Goal: Information Seeking & Learning: Learn about a topic

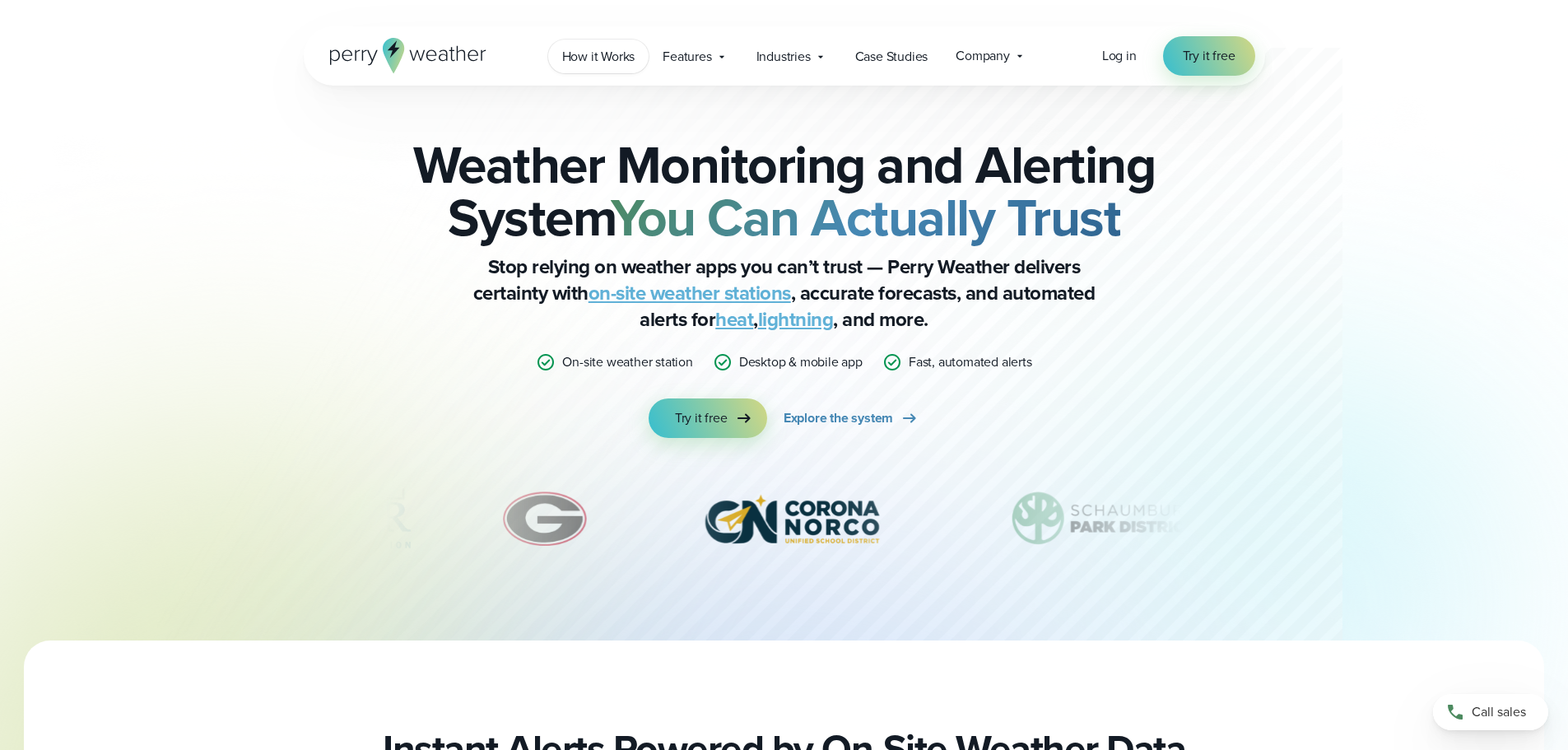
click at [607, 57] on span "How it Works" at bounding box center [598, 57] width 74 height 20
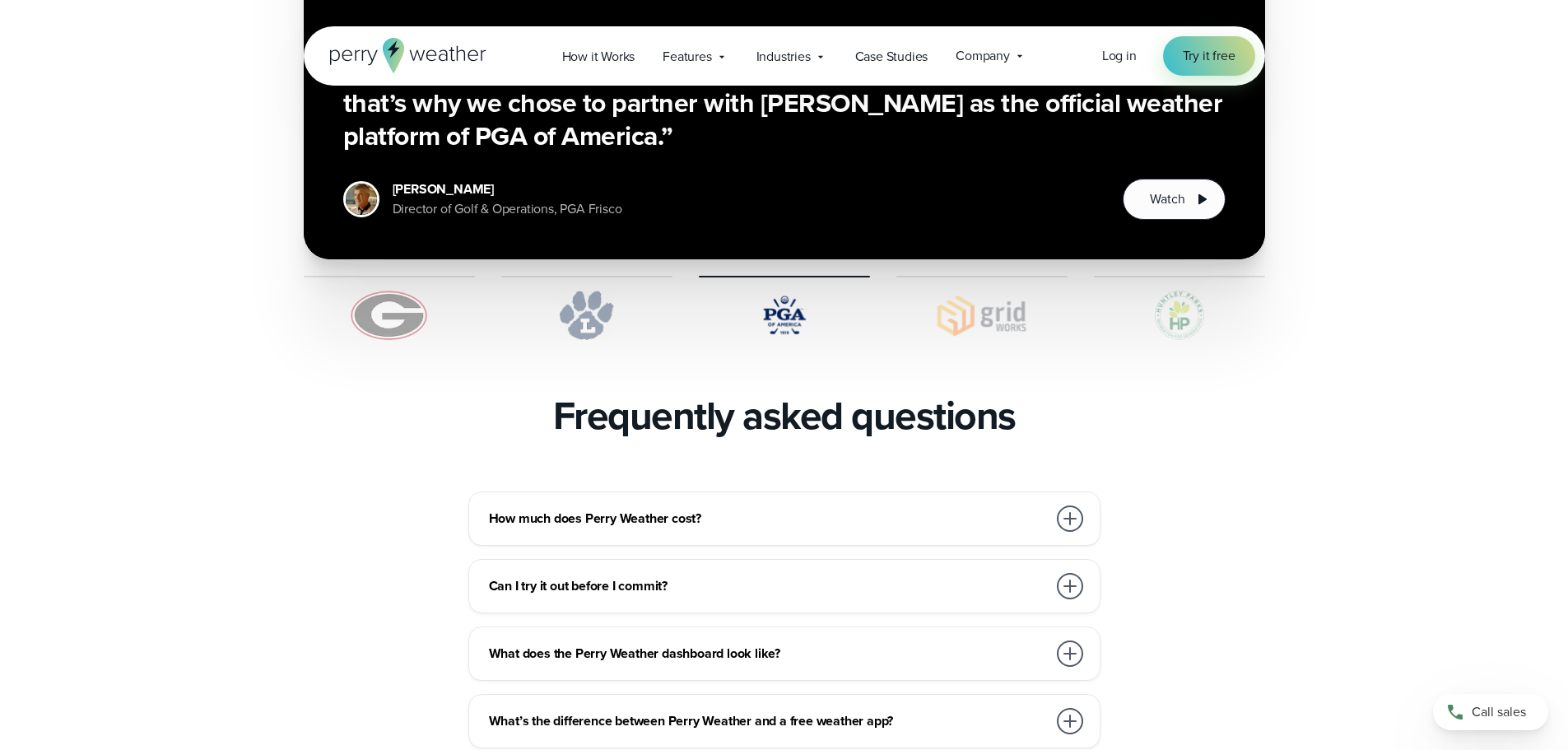
scroll to position [3373, 0]
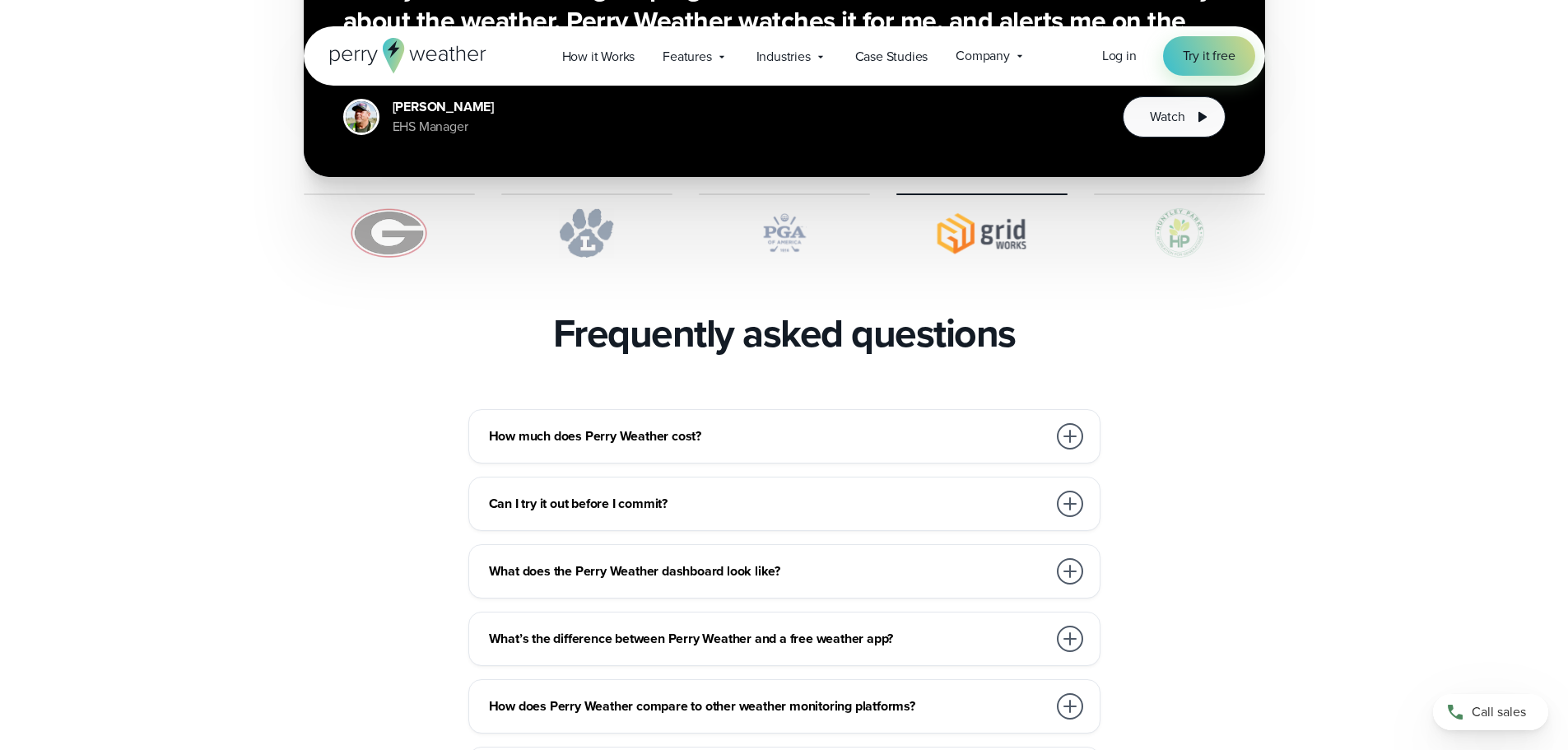
click at [1073, 423] on div at bounding box center [1070, 436] width 26 height 26
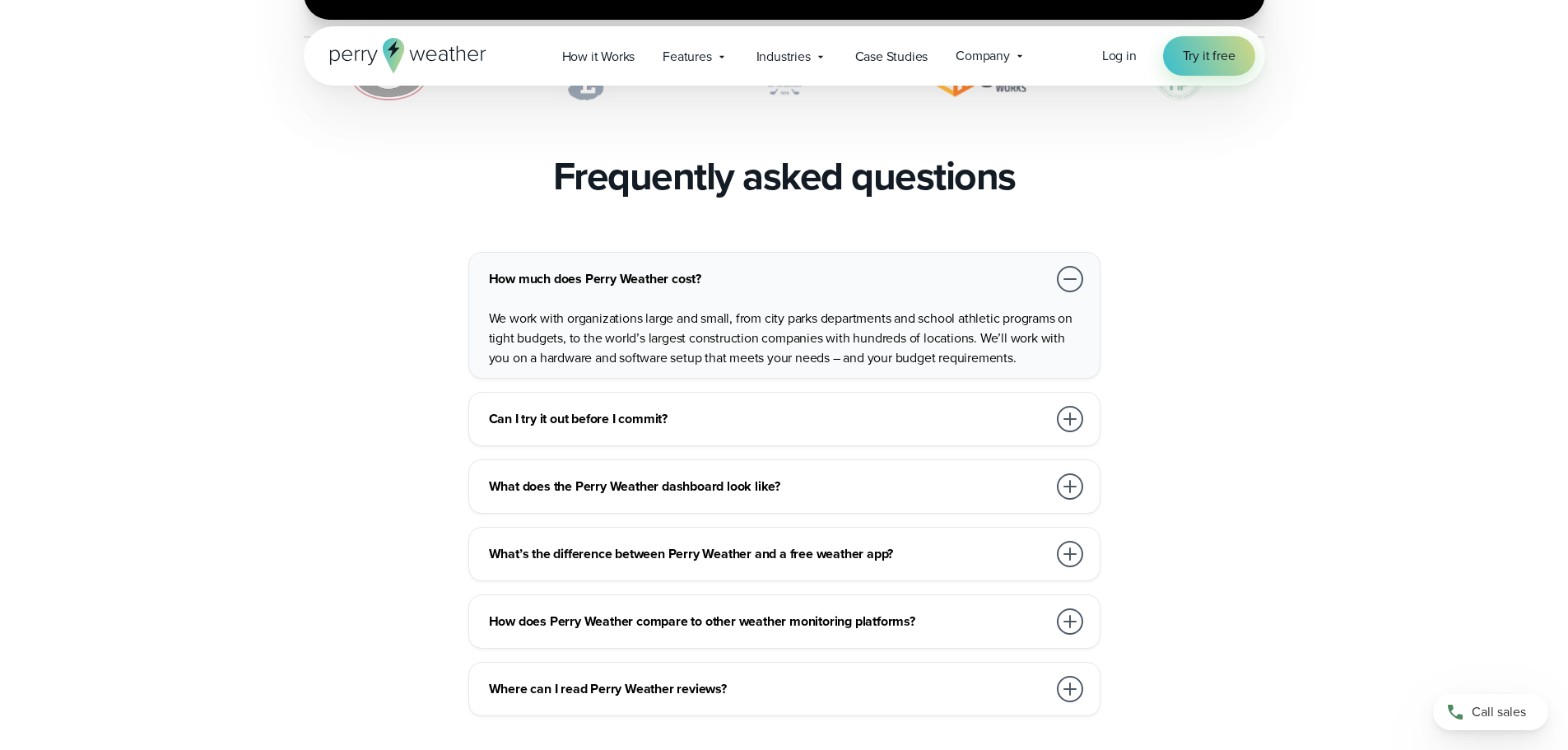
scroll to position [3538, 0]
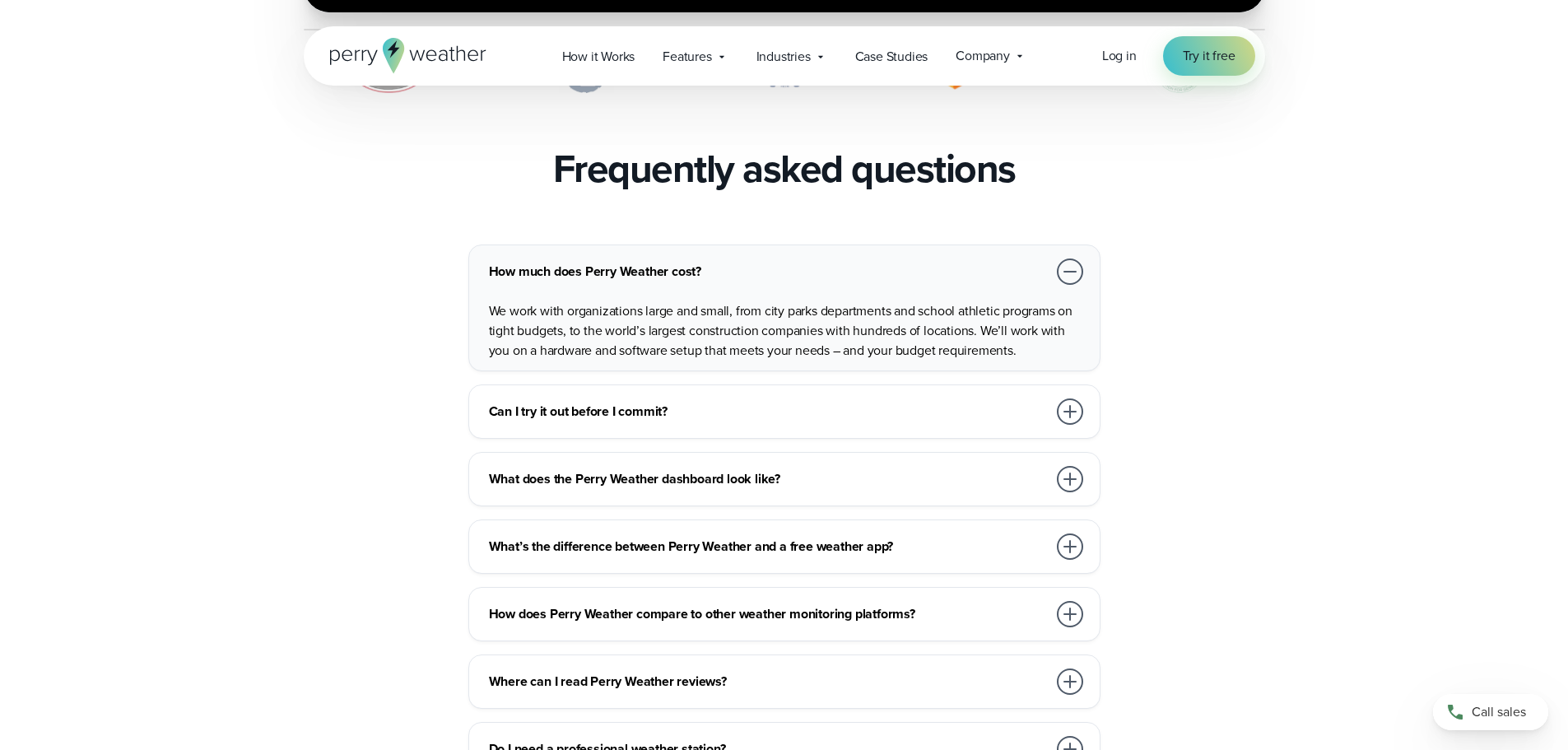
click at [1069, 399] on div at bounding box center [1070, 412] width 26 height 26
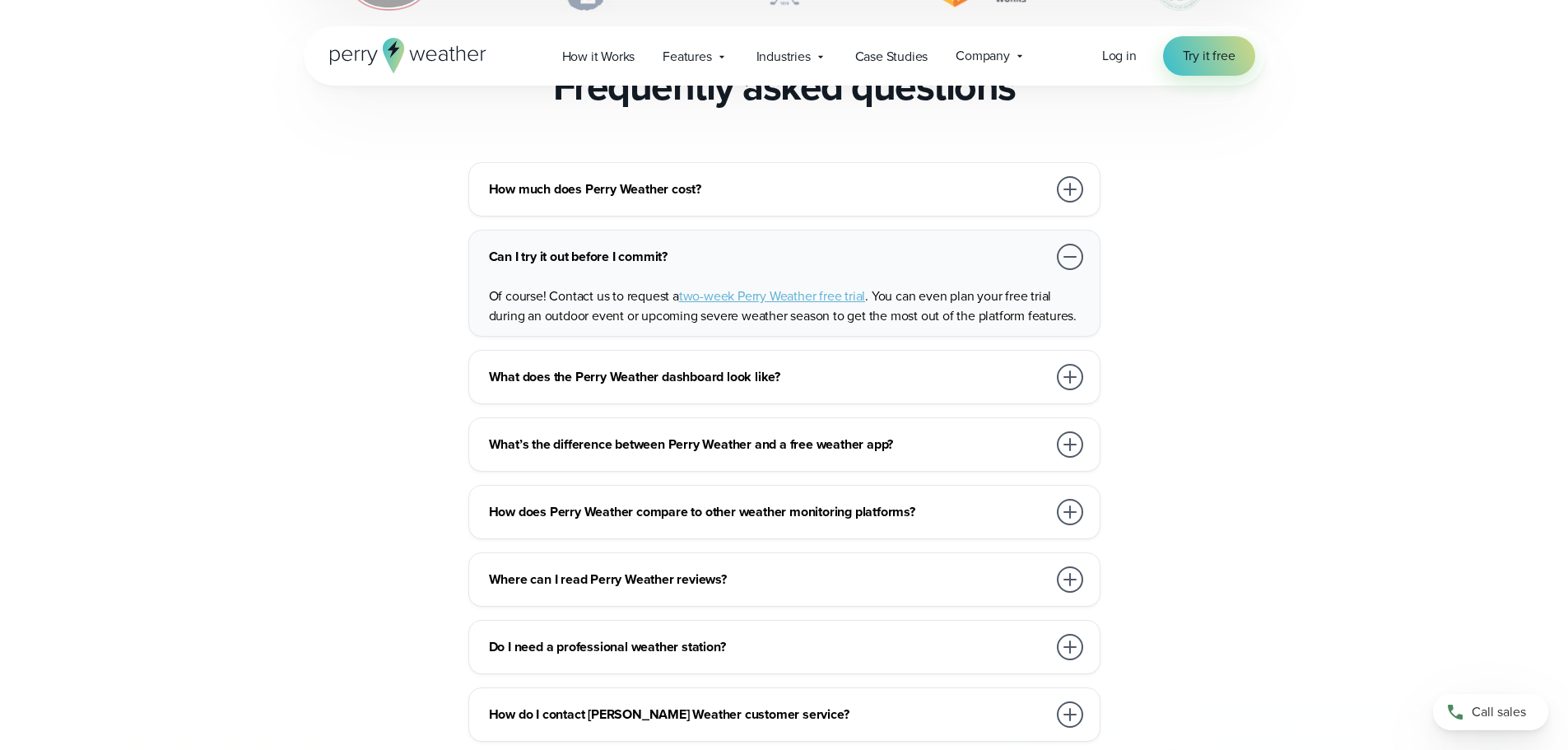
scroll to position [3703, 0]
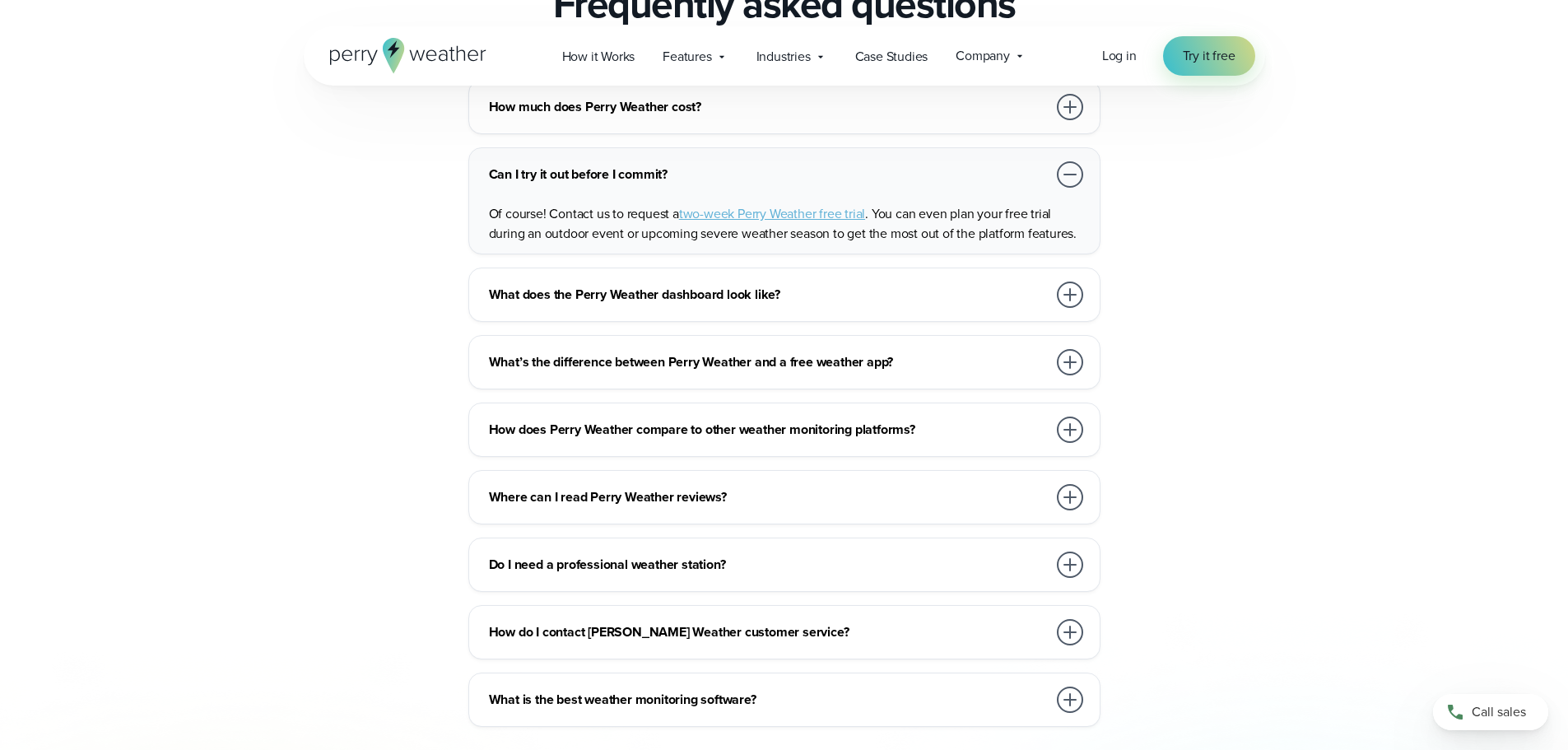
click at [1068, 282] on div at bounding box center [1070, 295] width 26 height 26
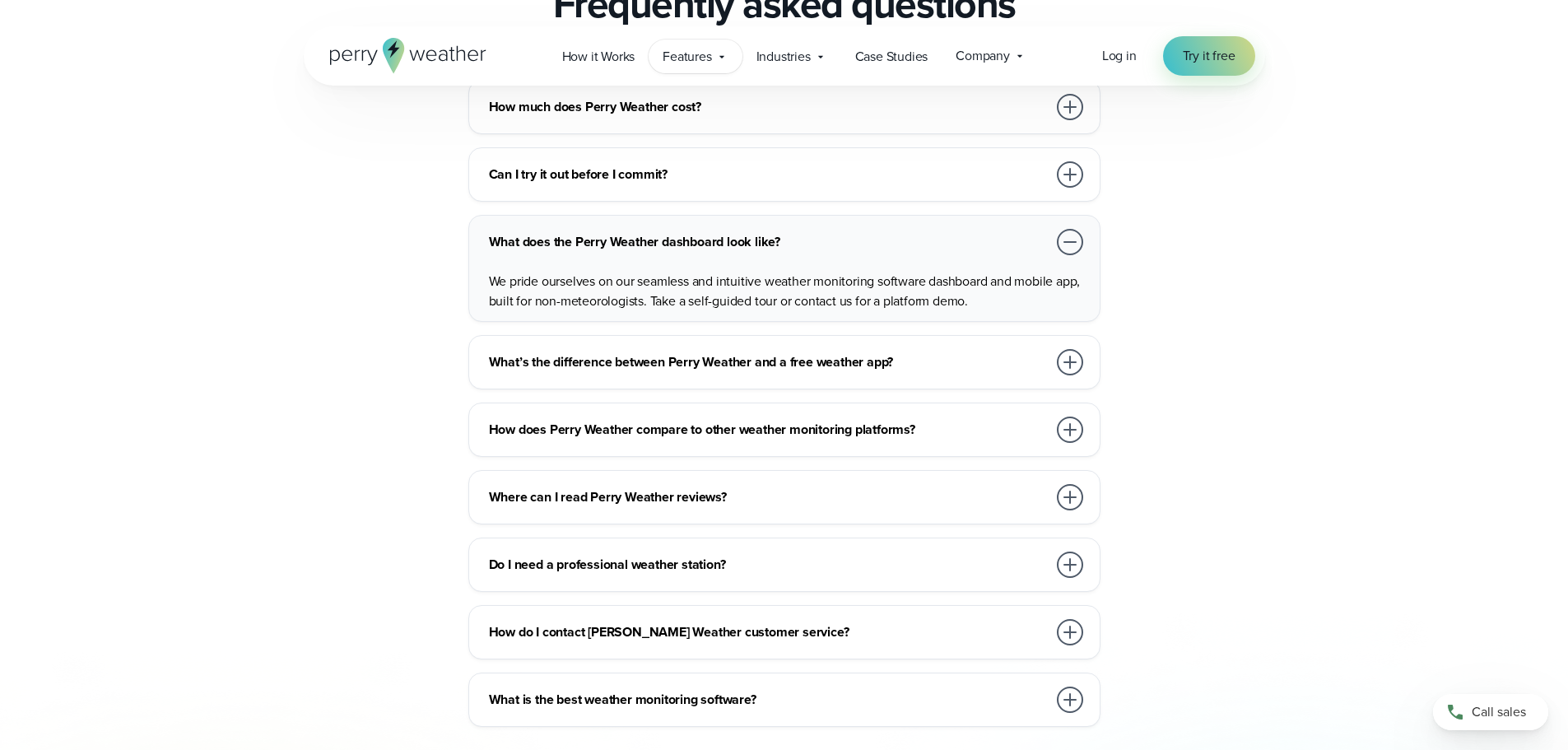
click at [702, 56] on span "Features" at bounding box center [687, 57] width 49 height 20
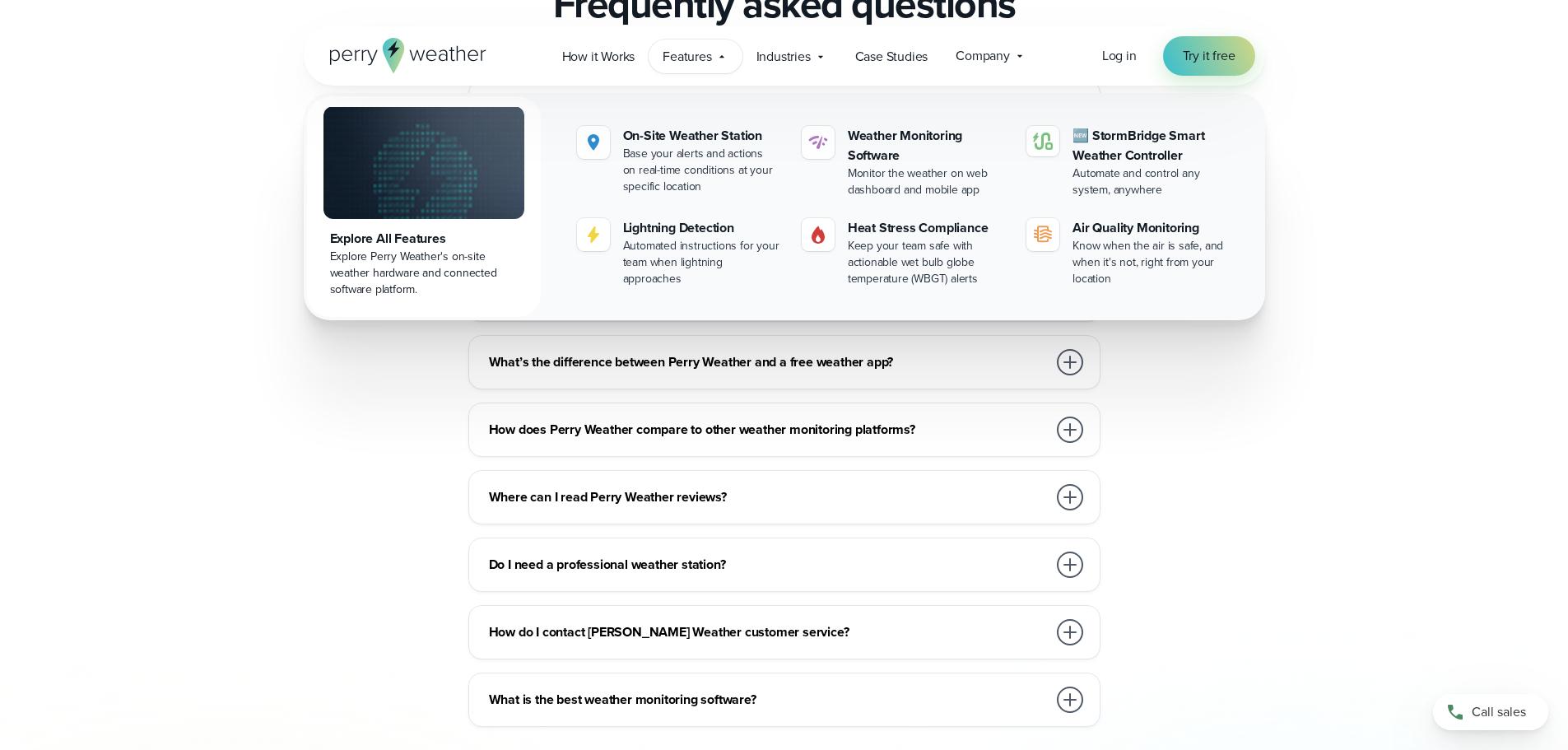
click at [1390, 313] on div "How much does Perry Weather cost? We work with organizations large and small, f…" at bounding box center [784, 403] width 1568 height 646
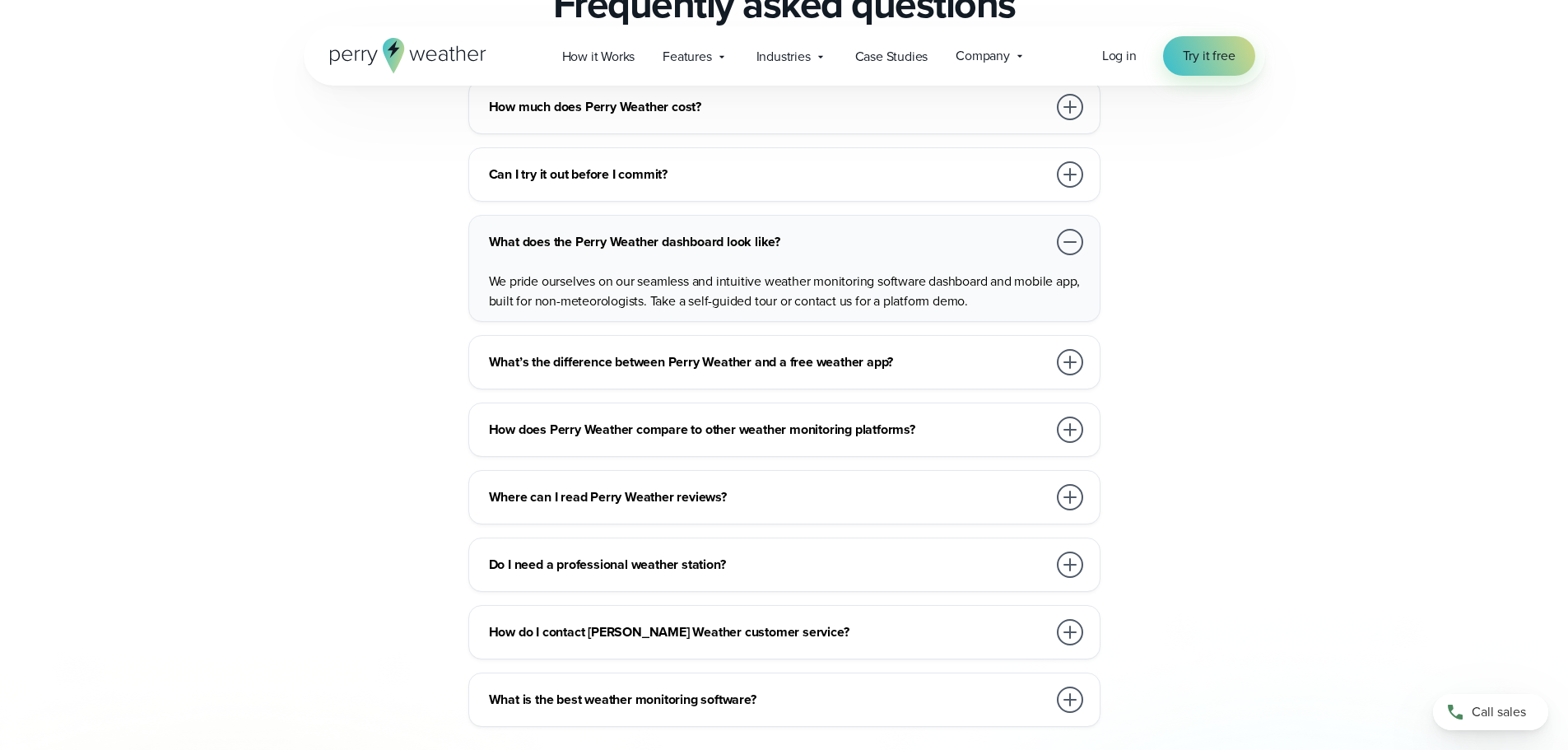
click at [1066, 551] on div at bounding box center [1070, 564] width 26 height 26
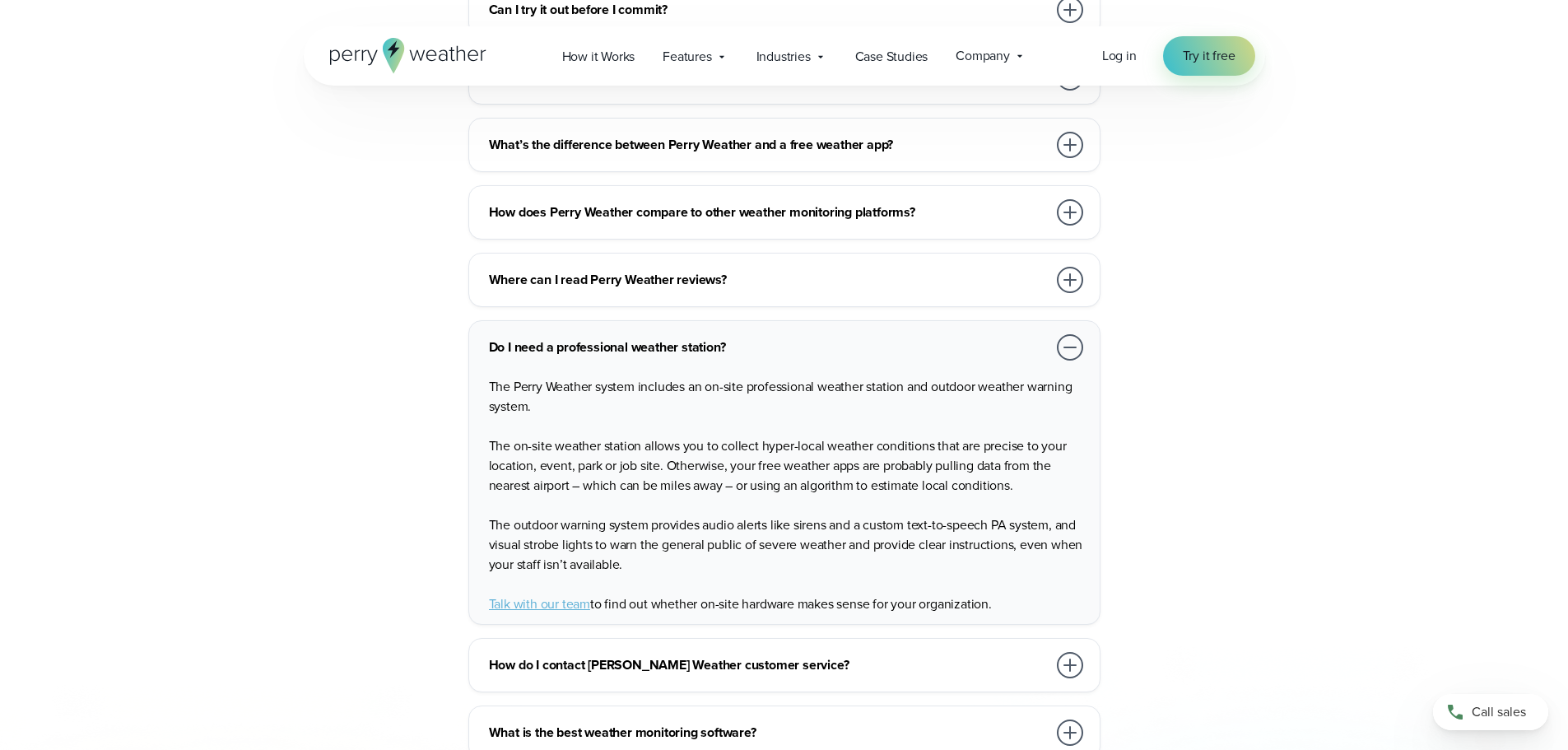
scroll to position [3785, 0]
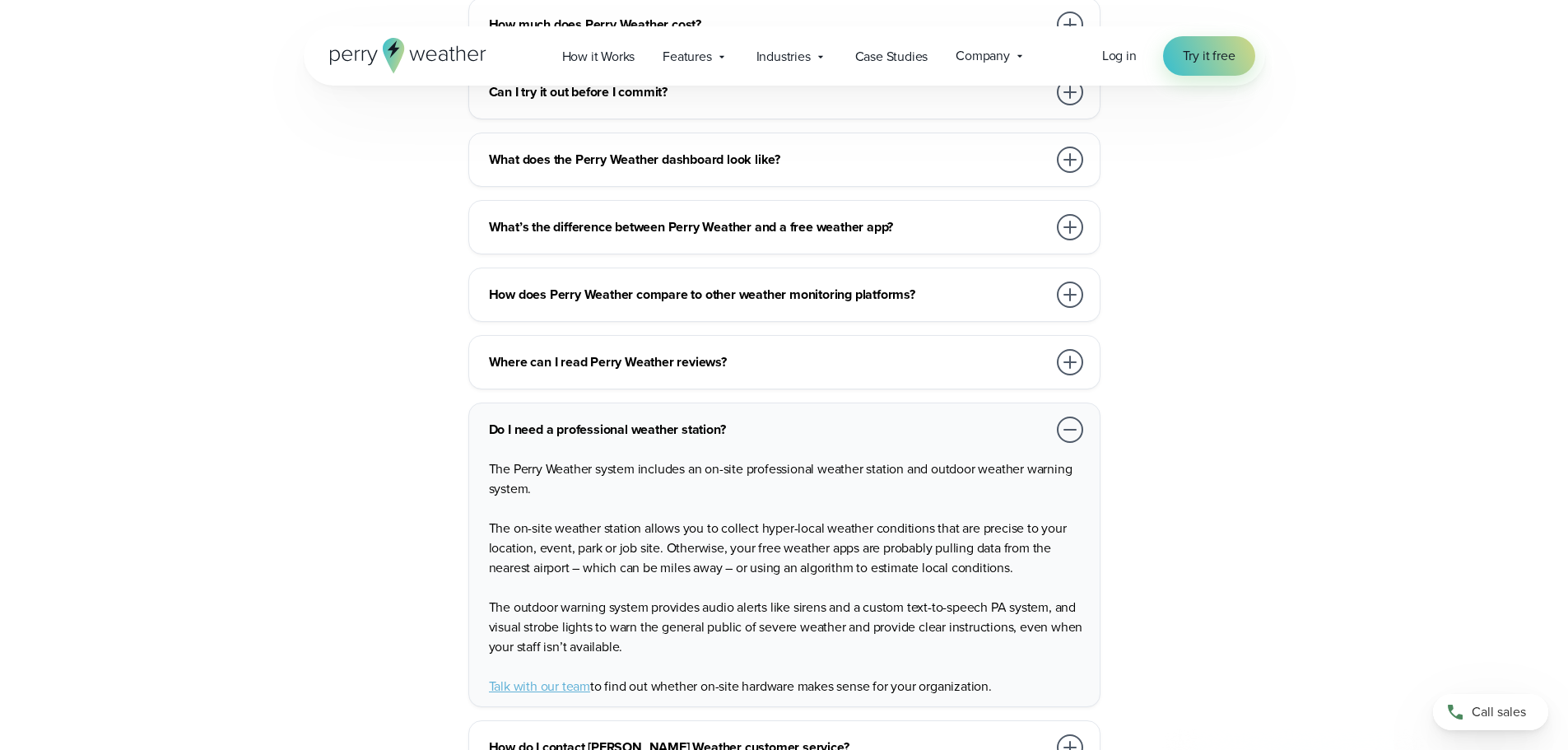
click at [1074, 282] on div at bounding box center [1070, 295] width 26 height 26
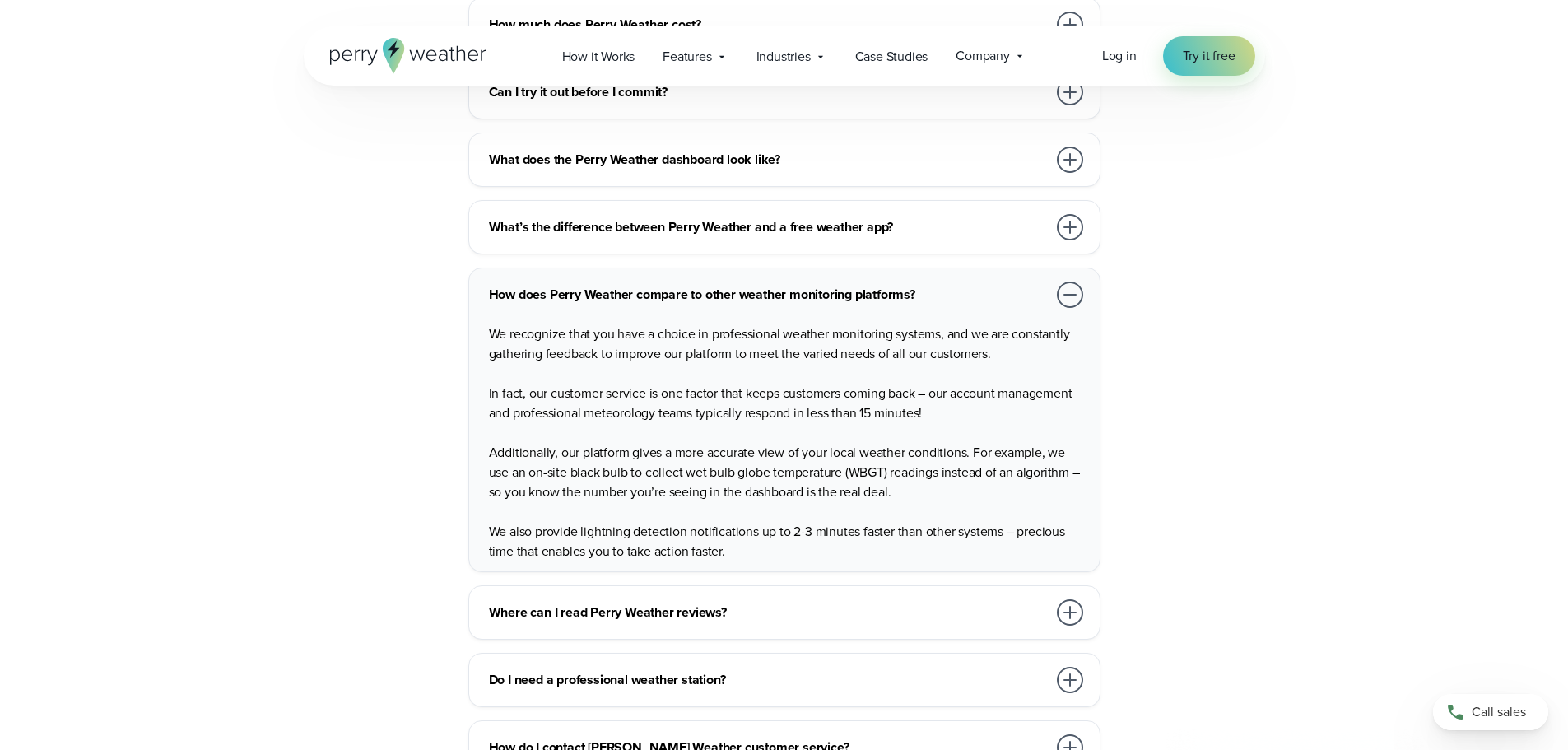
click at [1069, 282] on div at bounding box center [1070, 295] width 26 height 26
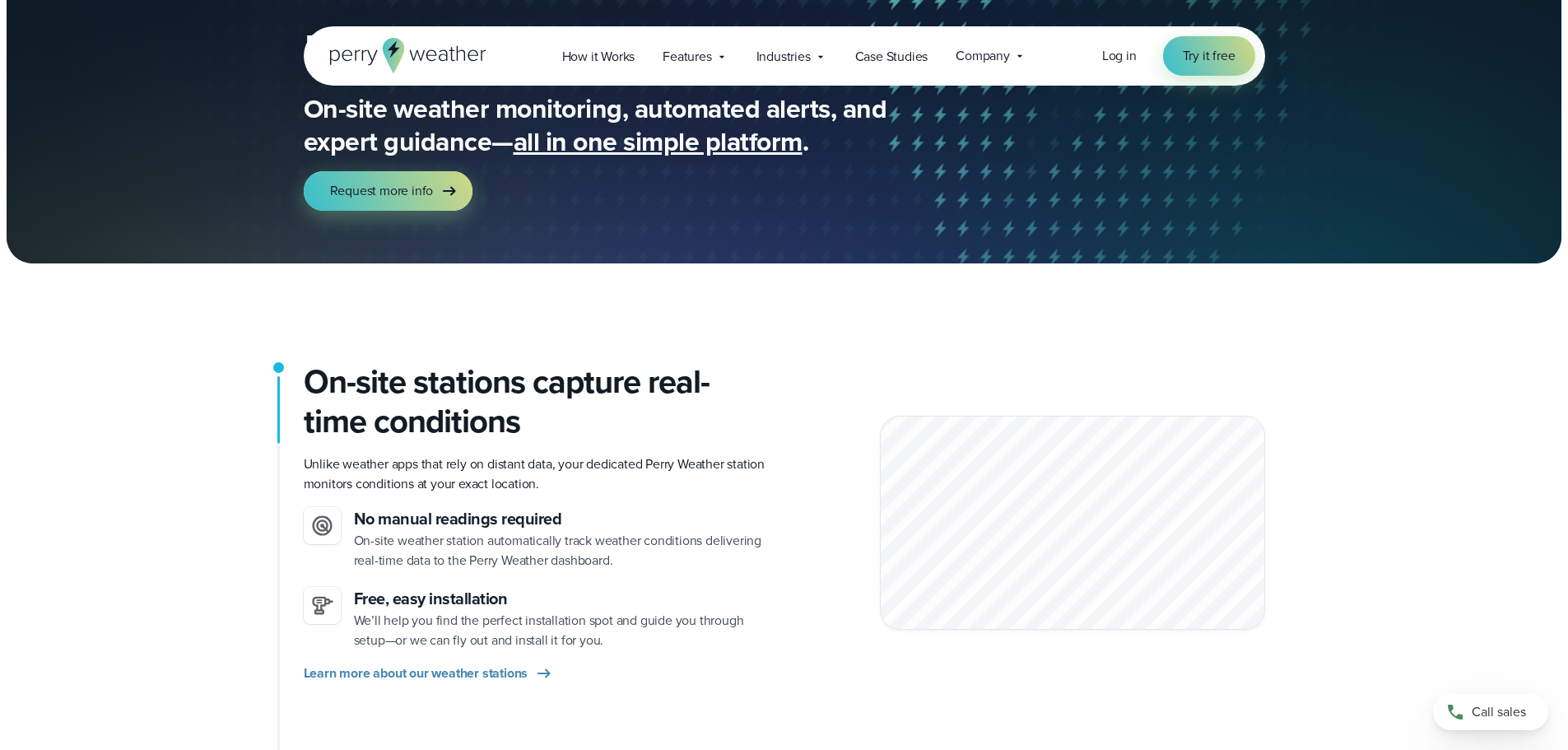
scroll to position [0, 0]
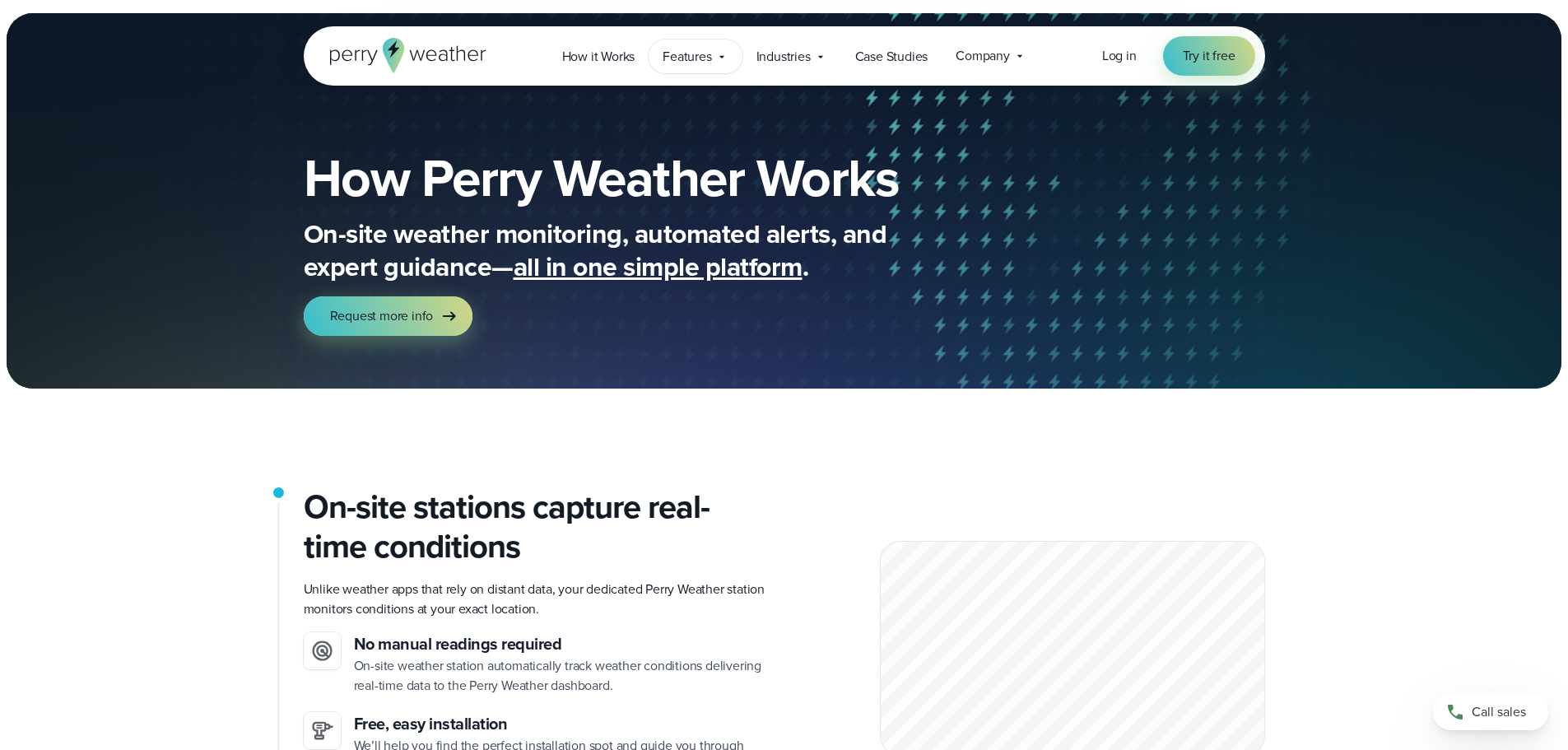
click at [702, 56] on span "Features" at bounding box center [687, 57] width 49 height 20
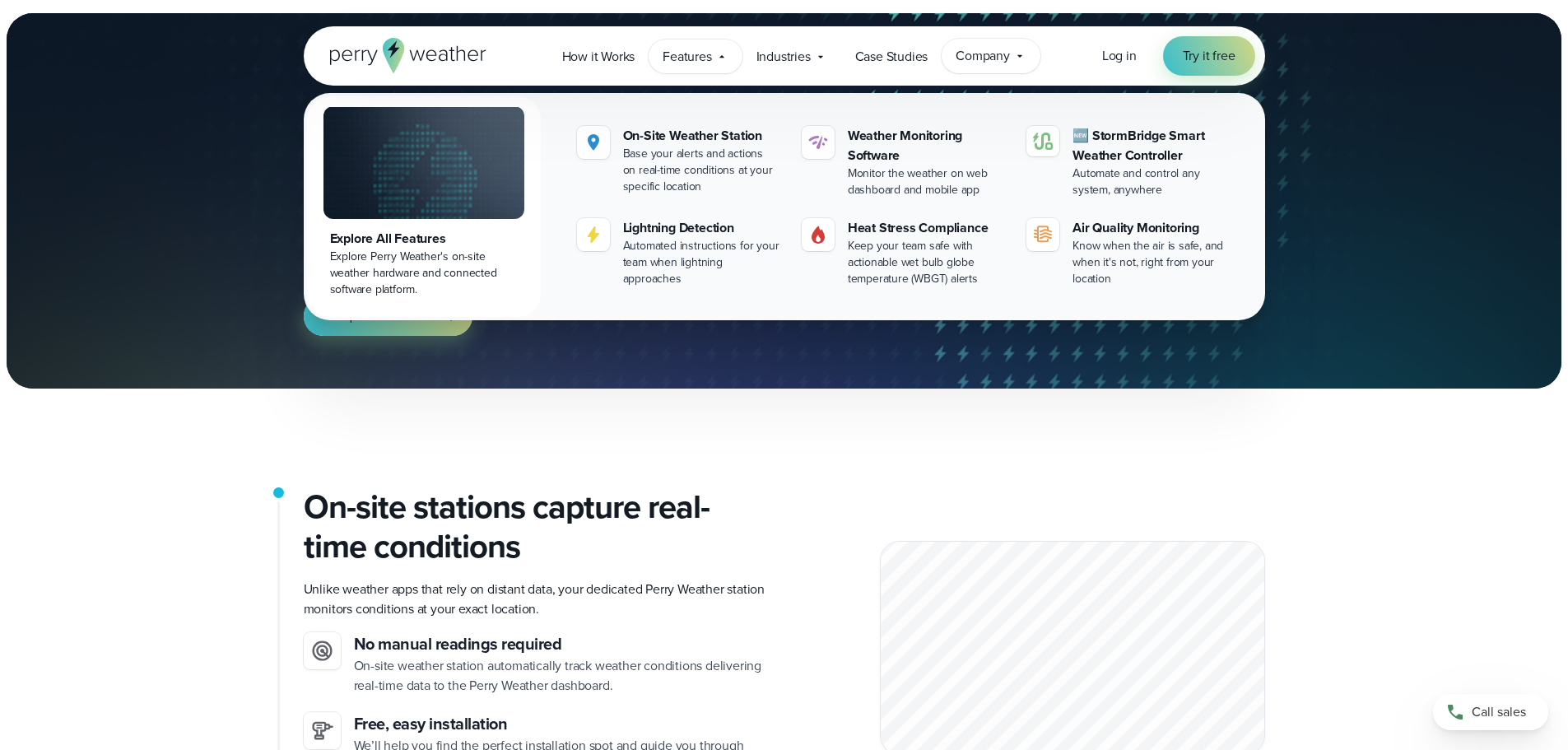
click at [972, 55] on span "Company" at bounding box center [983, 56] width 55 height 20
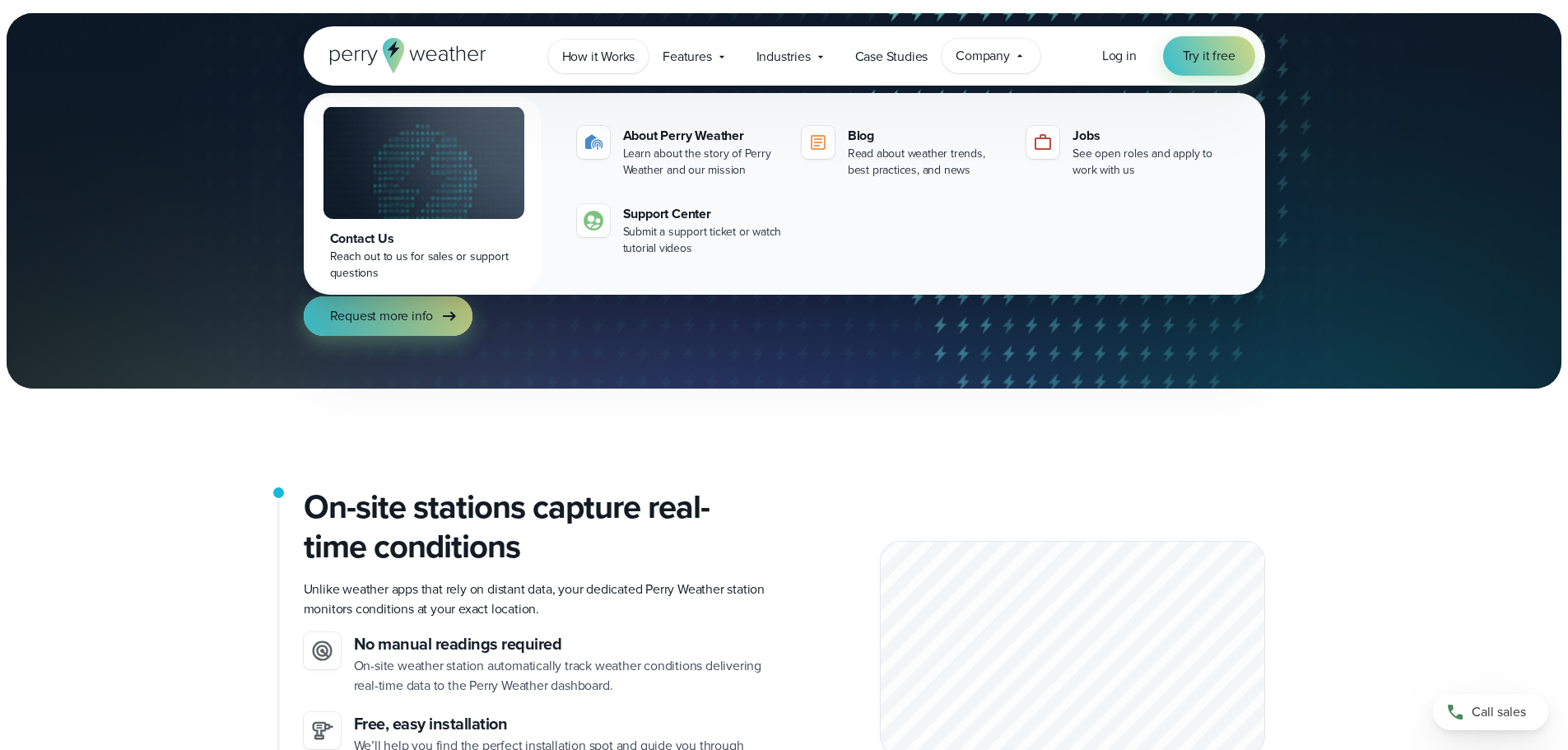
click at [614, 59] on span "How it Works" at bounding box center [598, 57] width 74 height 20
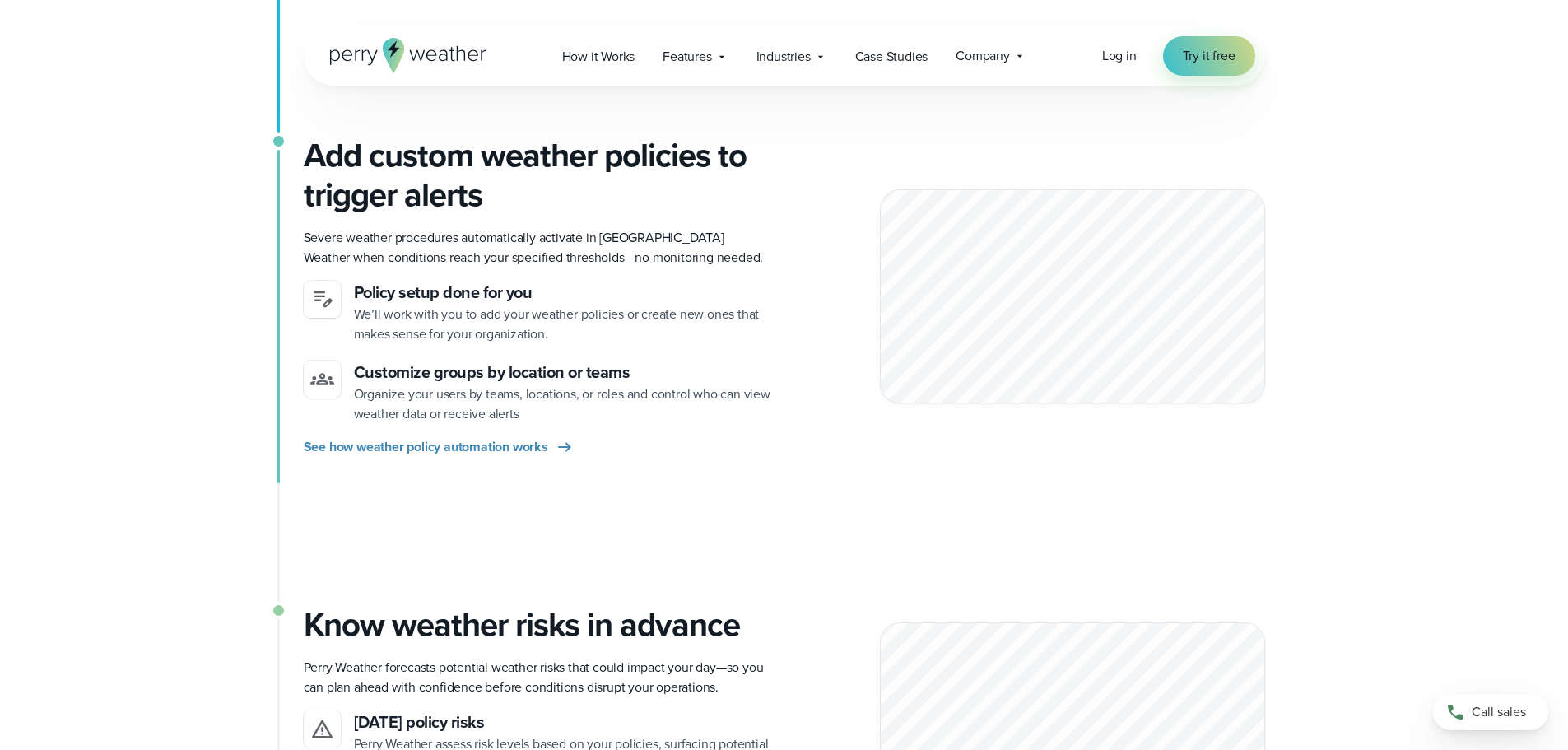
scroll to position [823, 0]
